Goal: Communication & Community: Answer question/provide support

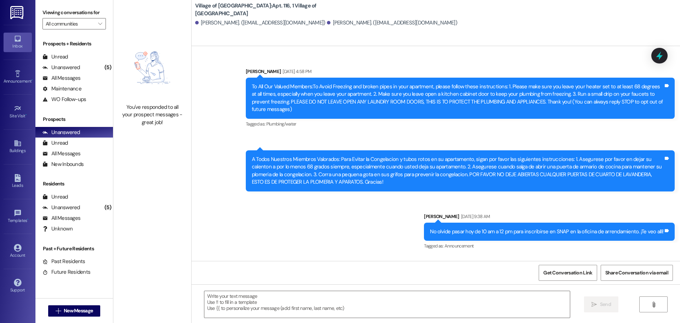
scroll to position [19330, 0]
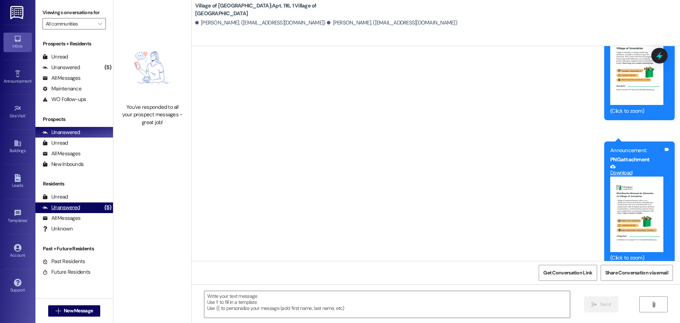
click at [68, 209] on div "Unanswered" at bounding box center [62, 207] width 38 height 7
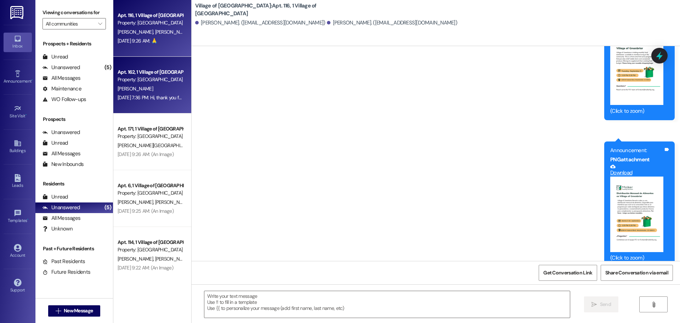
click at [133, 98] on div "[DATE] 7:36 PM: Hi, thank you for your message. Our team will get back to you […" at bounding box center [227, 97] width 218 height 6
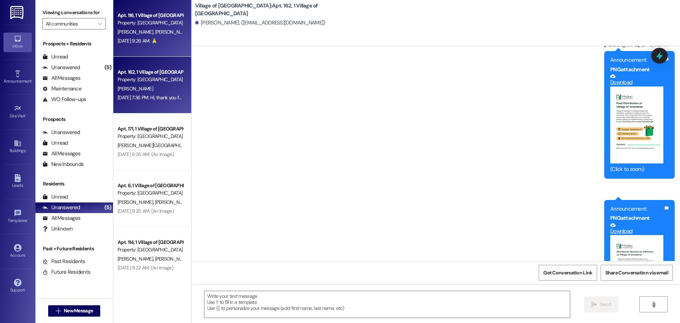
scroll to position [12288, 0]
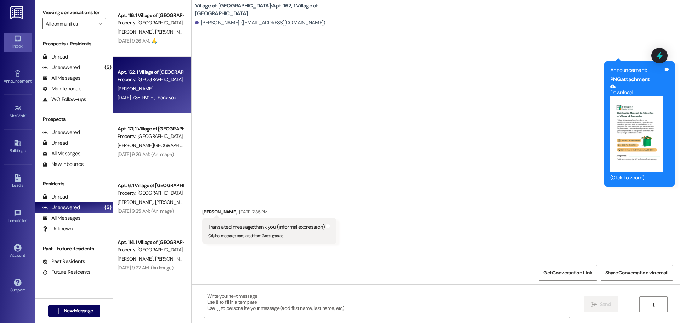
drag, startPoint x: 158, startPoint y: 46, endPoint x: 283, endPoint y: 224, distance: 217.7
click at [283, 249] on div "Sent via SMS ResiDesk After Hours Assistant [DATE] 7:36 PM Hi, thank you for yo…" at bounding box center [436, 273] width 488 height 49
click at [58, 69] on div "Unanswered" at bounding box center [62, 67] width 38 height 7
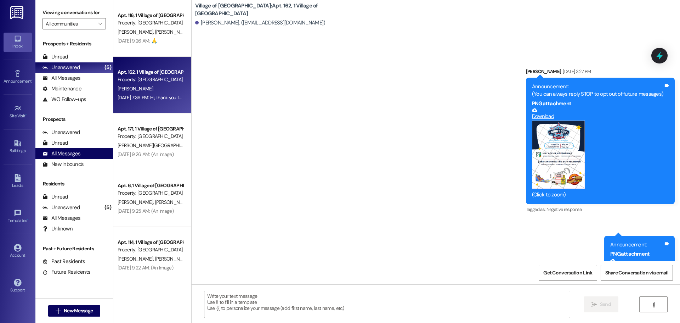
scroll to position [12238, 0]
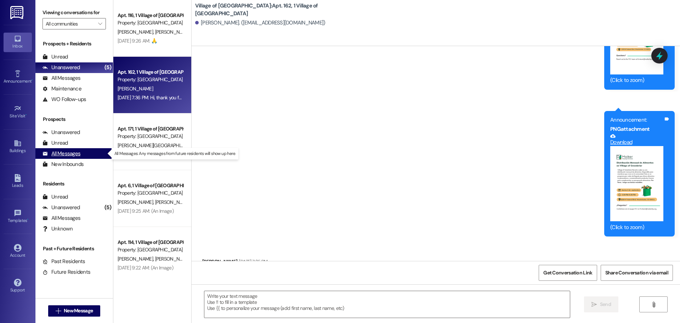
click at [68, 152] on div "All Messages" at bounding box center [62, 153] width 38 height 7
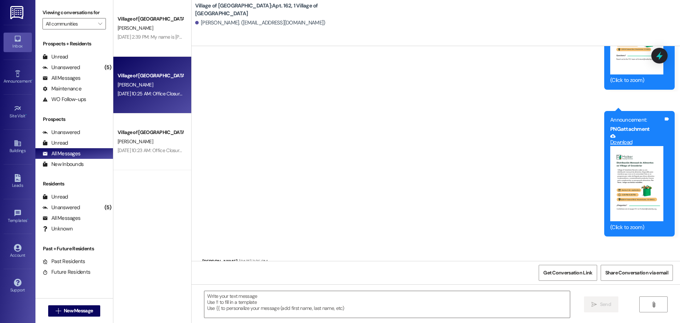
click at [135, 109] on div "Village of [GEOGRAPHIC_DATA] Prospect [PERSON_NAME] [DATE] 10:25 AM: Office Clo…" at bounding box center [152, 85] width 78 height 57
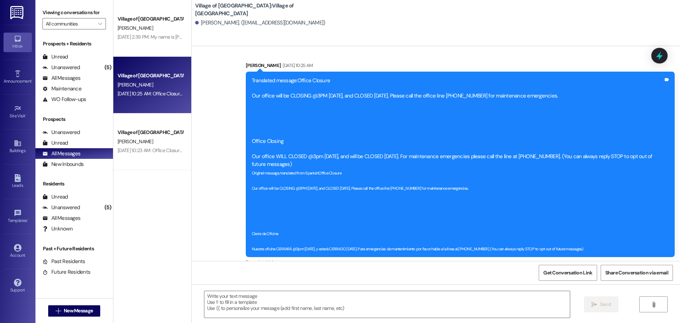
scroll to position [0, 0]
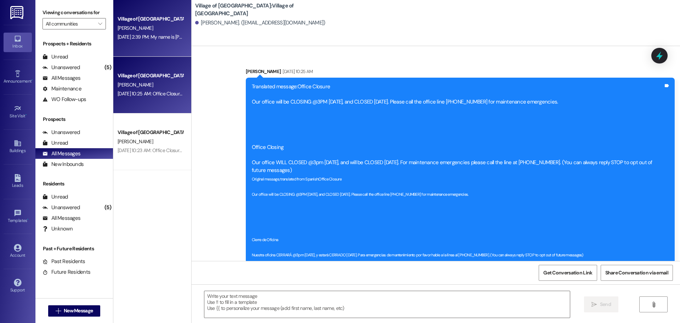
click at [159, 45] on div "Village of [GEOGRAPHIC_DATA] [PERSON_NAME] [DATE] 2:39 PM: My name is [PERSON_N…" at bounding box center [152, 28] width 78 height 57
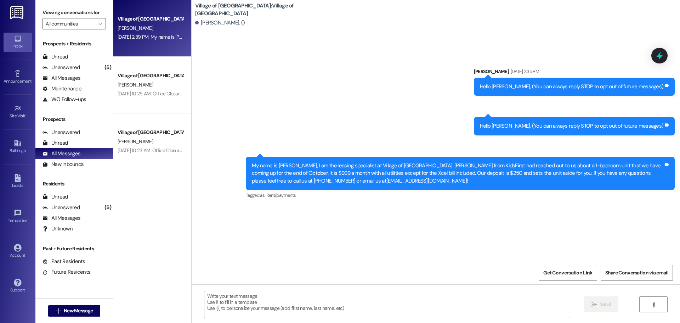
click at [224, 24] on div "[PERSON_NAME]. ()" at bounding box center [220, 22] width 50 height 7
